Goal: Navigation & Orientation: Find specific page/section

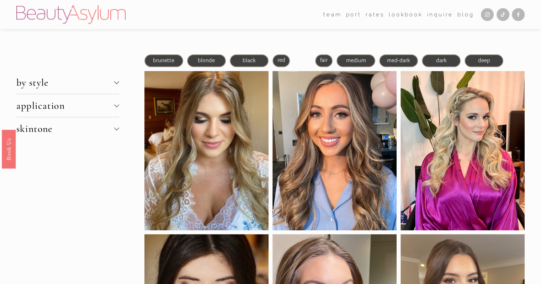
click at [0, 0] on span "Destination" at bounding box center [0, 0] width 0 height 0
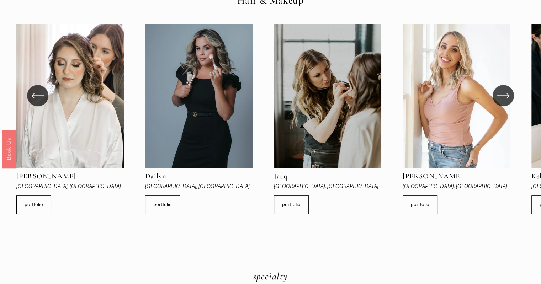
scroll to position [249, 0]
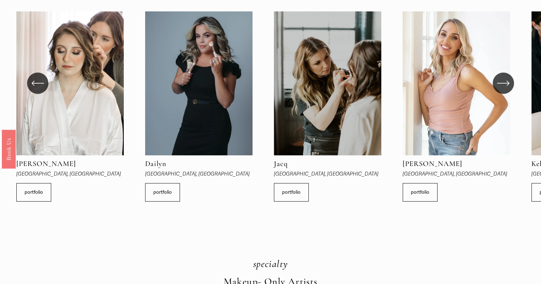
click at [502, 79] on icon "\a \a \a Next\a \a" at bounding box center [503, 83] width 13 height 13
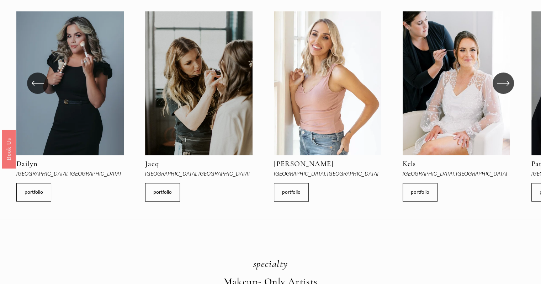
click at [502, 79] on icon "\a \a \a Next\a \a" at bounding box center [503, 83] width 13 height 13
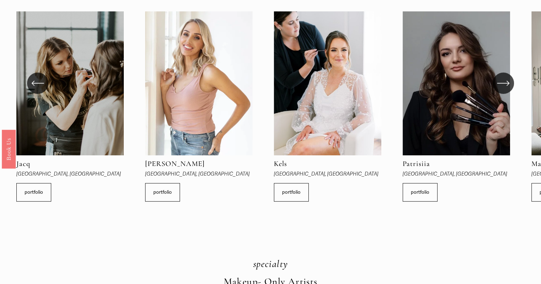
click at [502, 79] on icon "\a \a \a Next\a \a" at bounding box center [503, 83] width 13 height 13
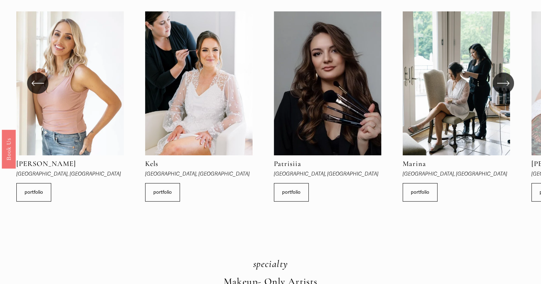
click at [502, 79] on icon "\a \a \a Next\a \a" at bounding box center [503, 83] width 13 height 13
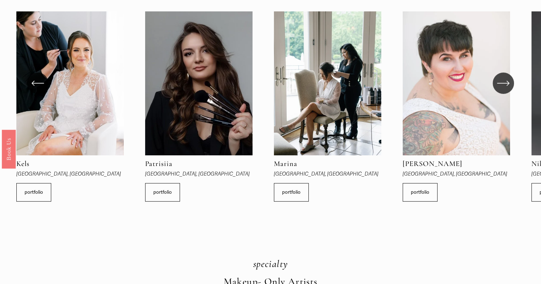
click at [502, 79] on icon "\a \a \a Next\a \a" at bounding box center [503, 83] width 13 height 13
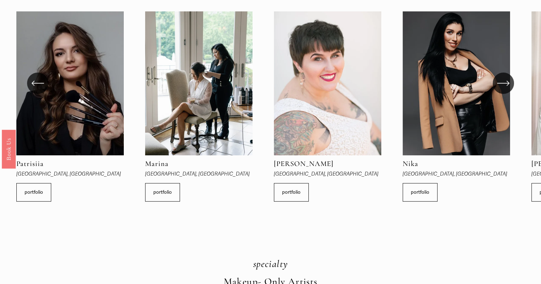
click at [502, 79] on icon "\a \a \a Next\a \a" at bounding box center [503, 83] width 13 height 13
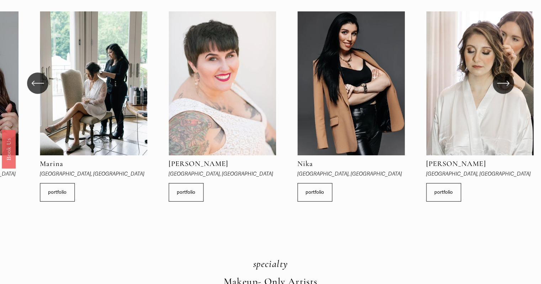
click at [502, 79] on icon "\a \a \a Next\a \a" at bounding box center [503, 83] width 13 height 13
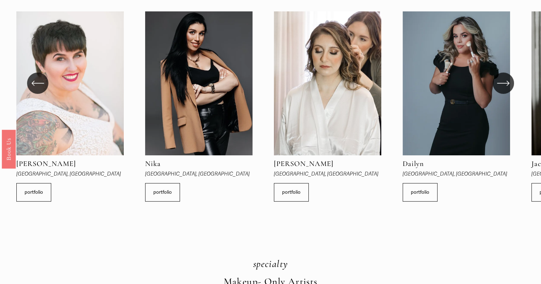
click at [502, 79] on icon "\a \a \a Next\a \a" at bounding box center [503, 83] width 13 height 13
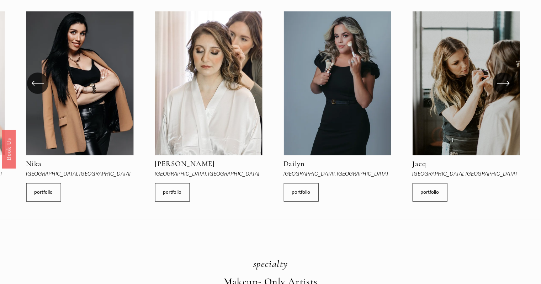
click at [502, 79] on icon "\a \a \a Next\a \a" at bounding box center [503, 83] width 13 height 13
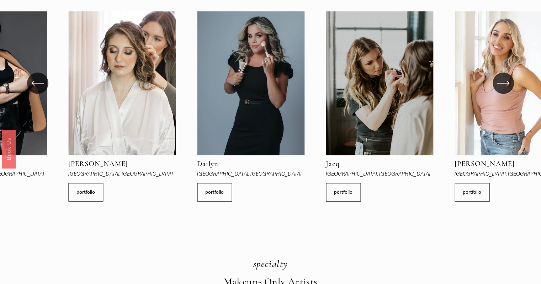
click at [502, 79] on icon "\a \a \a Next\a \a" at bounding box center [503, 83] width 13 height 13
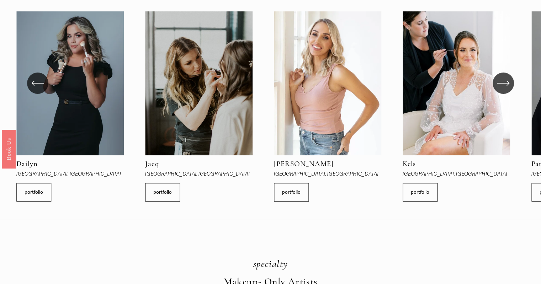
click at [502, 79] on icon "\a \a \a Next\a \a" at bounding box center [503, 83] width 13 height 13
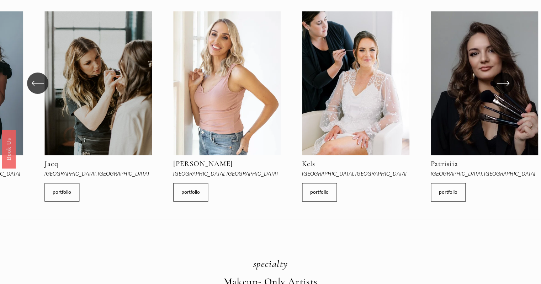
click at [502, 79] on icon "\a \a \a Next\a \a" at bounding box center [503, 83] width 13 height 13
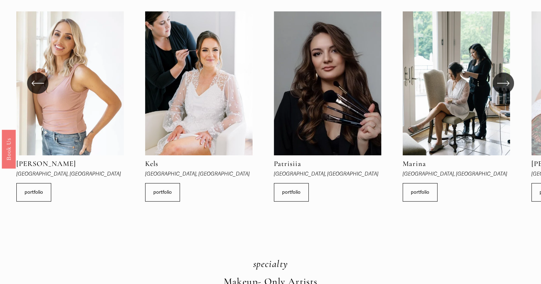
click at [502, 79] on icon "\a \a \a Next\a \a" at bounding box center [503, 83] width 13 height 13
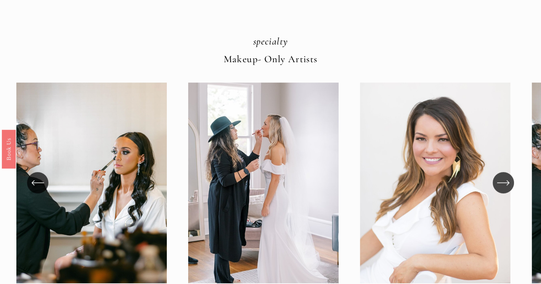
scroll to position [569, 0]
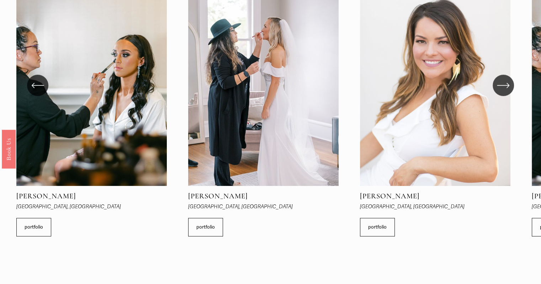
click at [499, 88] on icon "\a \a \a Next\a \a" at bounding box center [503, 85] width 13 height 13
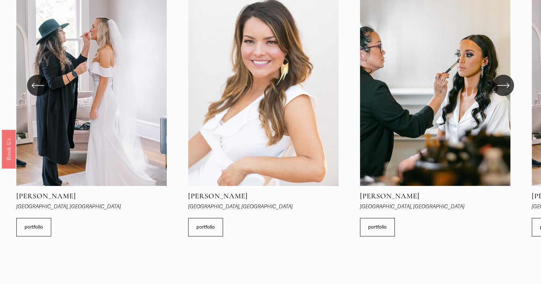
click at [499, 88] on div "\a \a \a Next\a \a" at bounding box center [502, 85] width 21 height 21
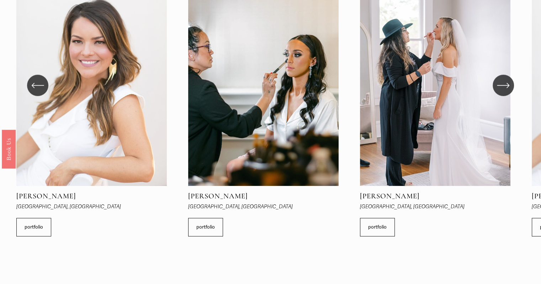
click at [499, 88] on div "\a \a \a Next\a \a" at bounding box center [502, 85] width 21 height 21
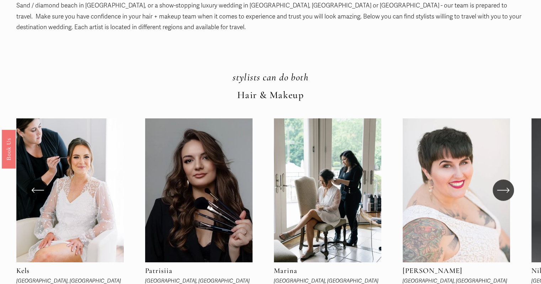
scroll to position [142, 0]
